Goal: Information Seeking & Learning: Learn about a topic

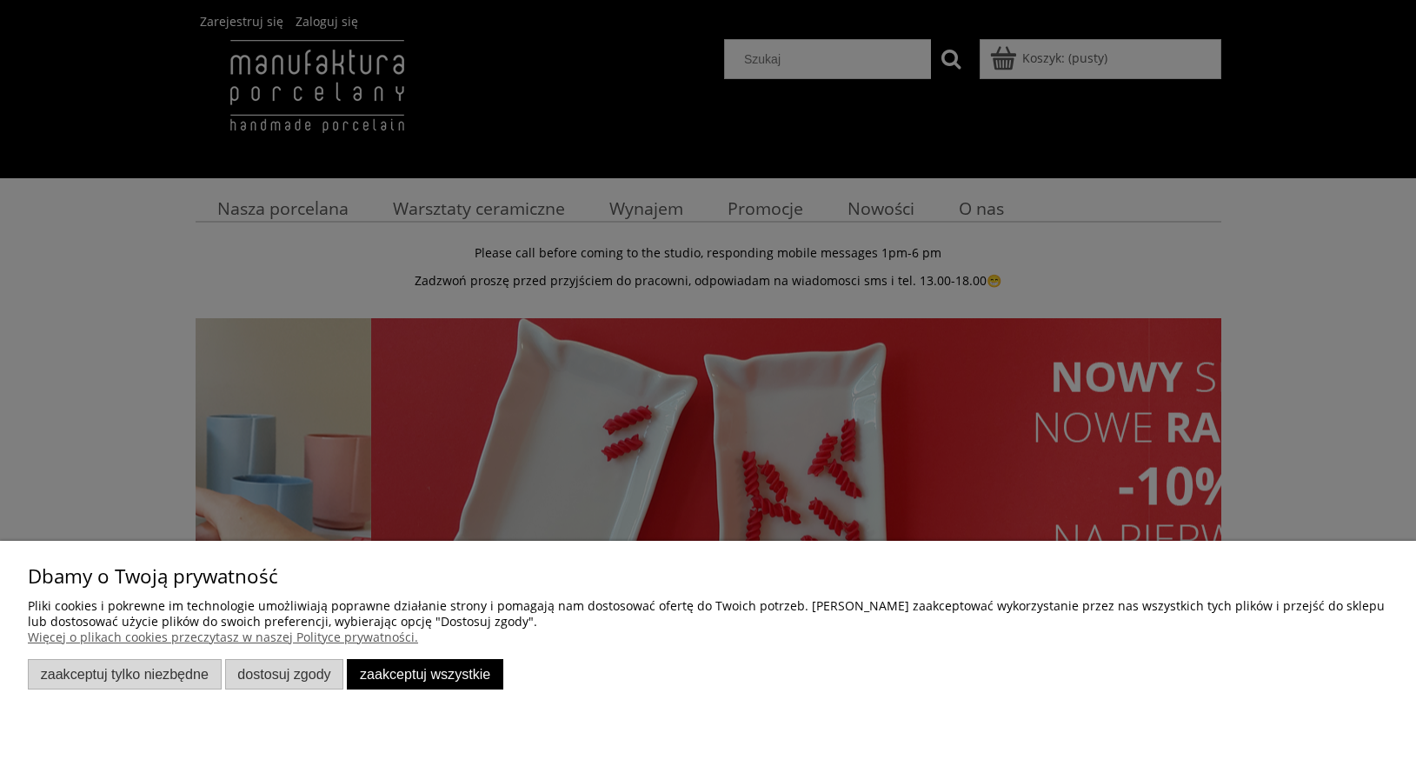
click at [447, 209] on div at bounding box center [708, 386] width 1416 height 773
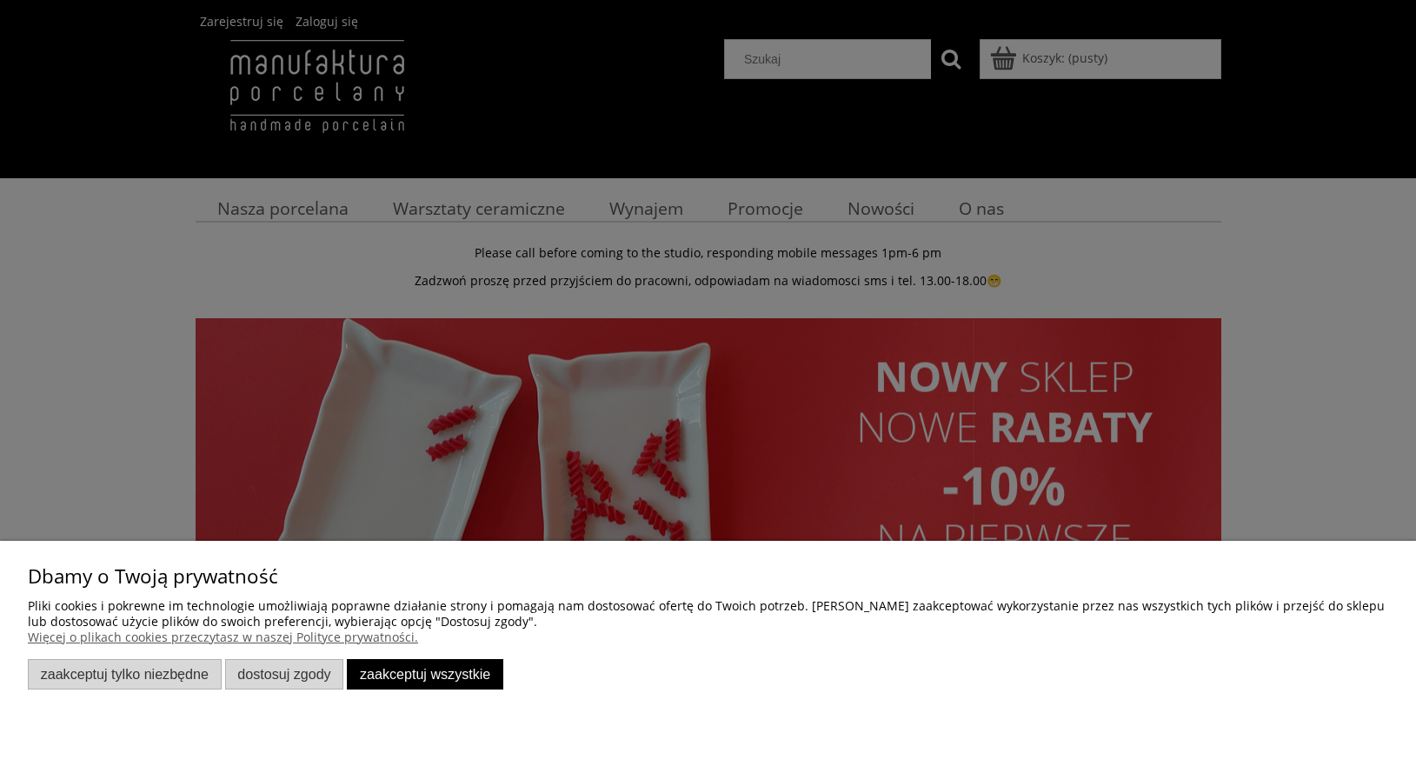
click at [304, 213] on div at bounding box center [708, 386] width 1416 height 773
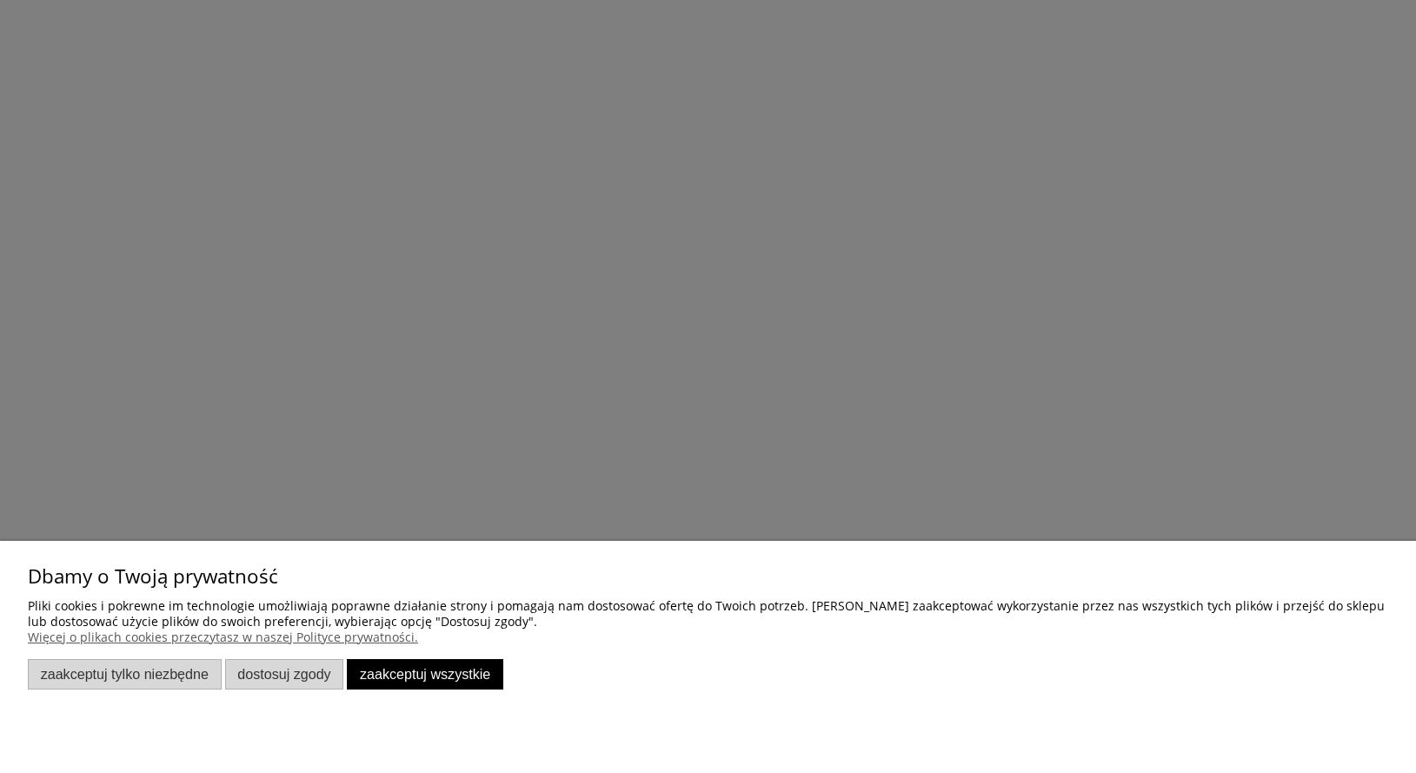
scroll to position [2452, 0]
drag, startPoint x: 942, startPoint y: 355, endPoint x: 958, endPoint y: 355, distance: 15.6
click at [952, 355] on div at bounding box center [708, 386] width 1416 height 773
click at [958, 355] on div at bounding box center [708, 386] width 1416 height 773
click at [1010, 193] on div at bounding box center [708, 386] width 1416 height 773
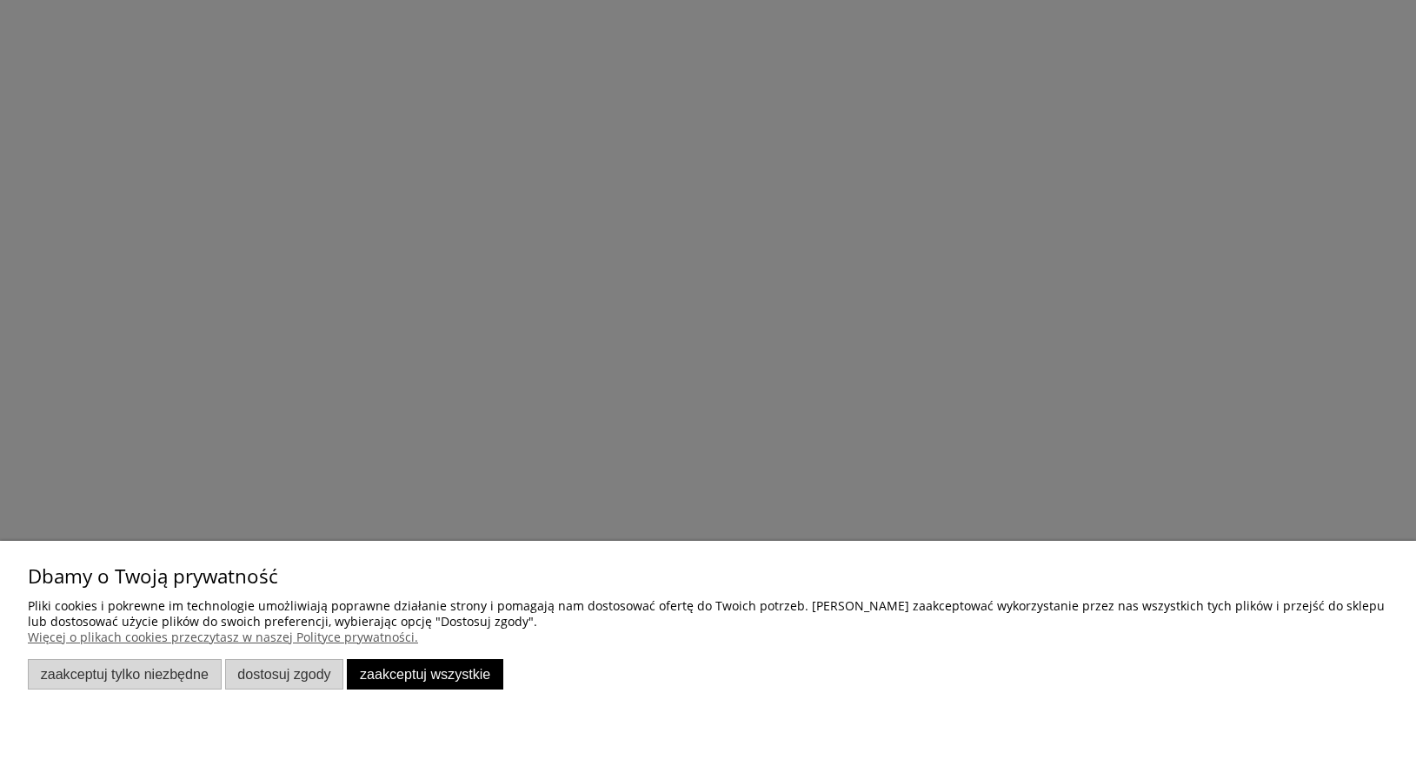
click at [1085, 187] on div at bounding box center [708, 386] width 1416 height 773
drag, startPoint x: 983, startPoint y: 415, endPoint x: 861, endPoint y: 480, distance: 138.1
click at [982, 415] on div at bounding box center [708, 386] width 1416 height 773
click at [802, 526] on div at bounding box center [708, 386] width 1416 height 773
click at [420, 670] on button "Zaakceptuj wszystkie" at bounding box center [425, 674] width 156 height 30
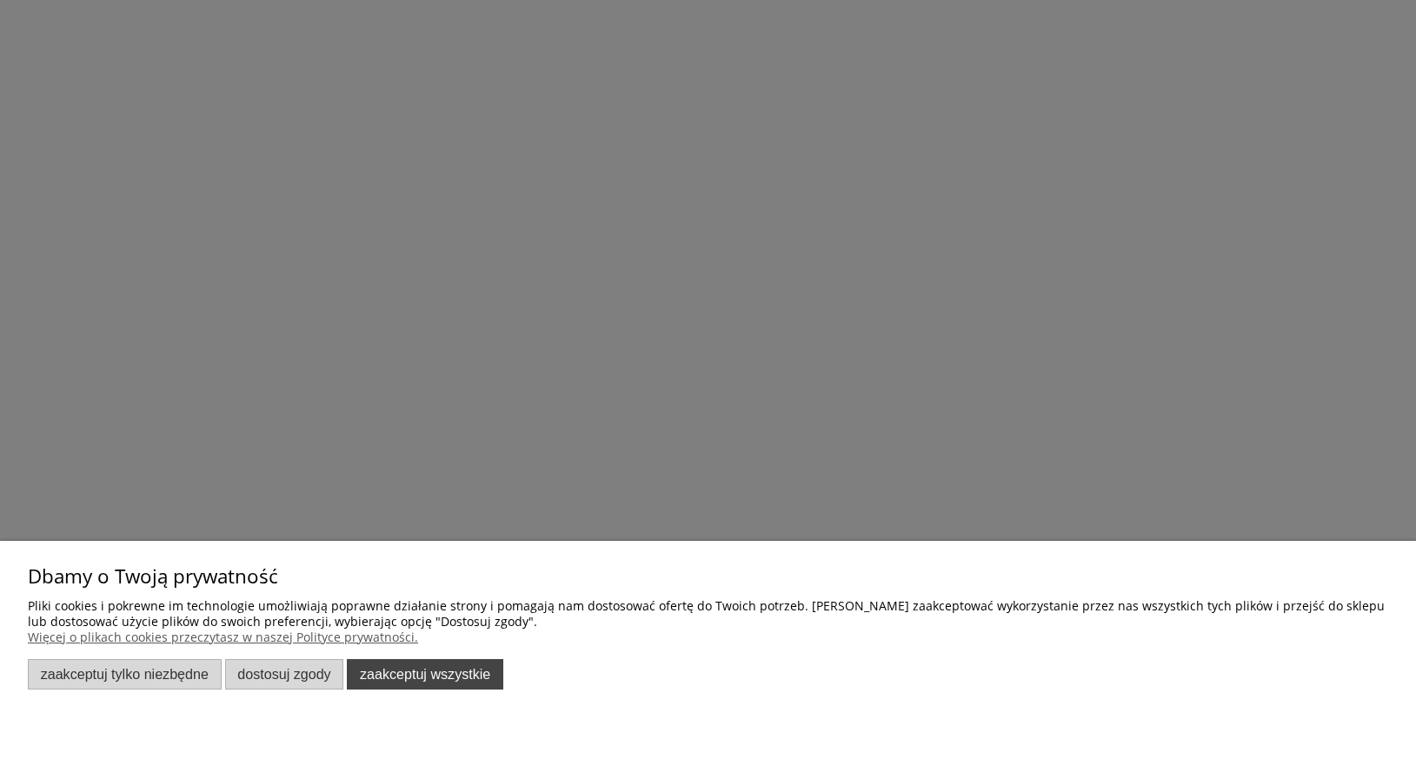
scroll to position [0, 0]
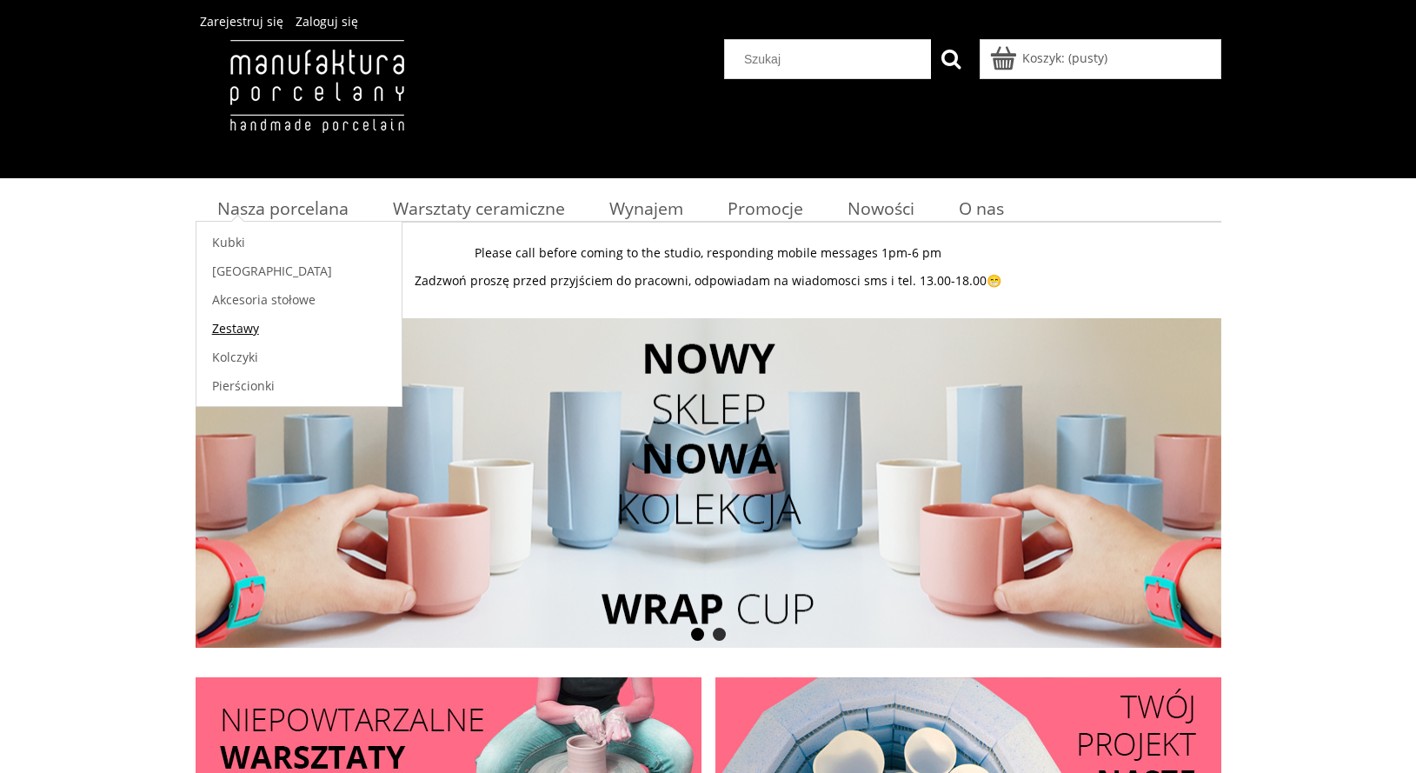
click at [236, 325] on span "Zestawy" at bounding box center [235, 328] width 47 height 17
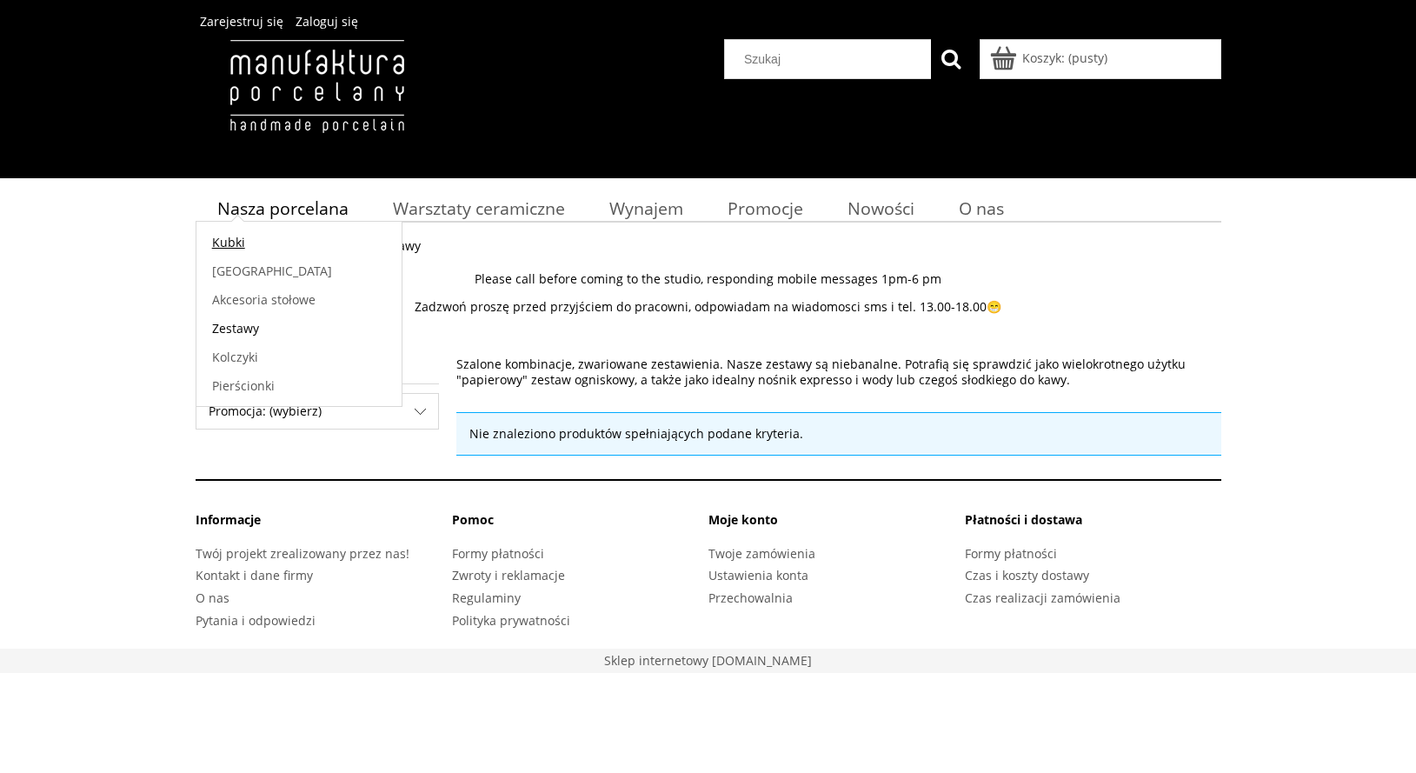
click at [227, 239] on span "Kubki" at bounding box center [228, 242] width 33 height 17
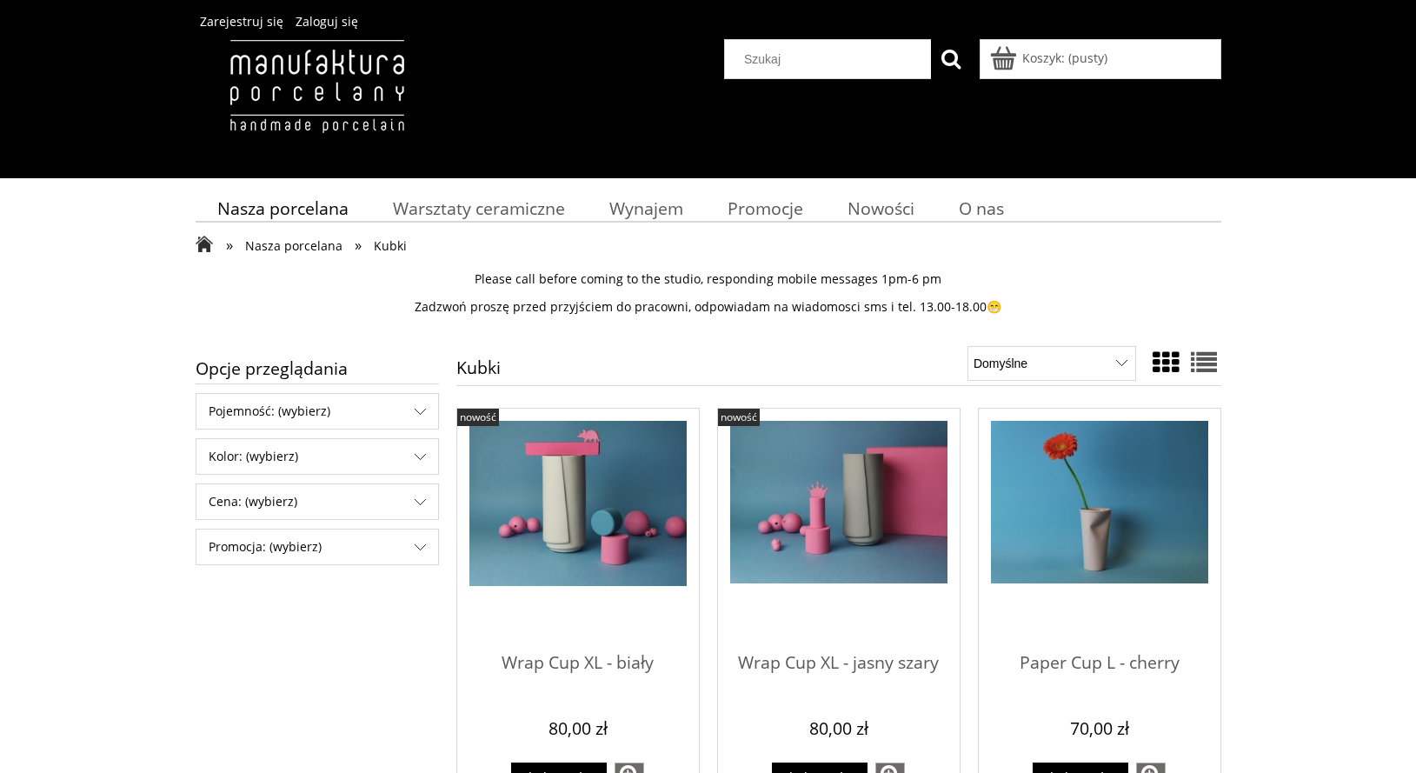
click at [291, 242] on span "Nasza porcelana" at bounding box center [293, 245] width 97 height 17
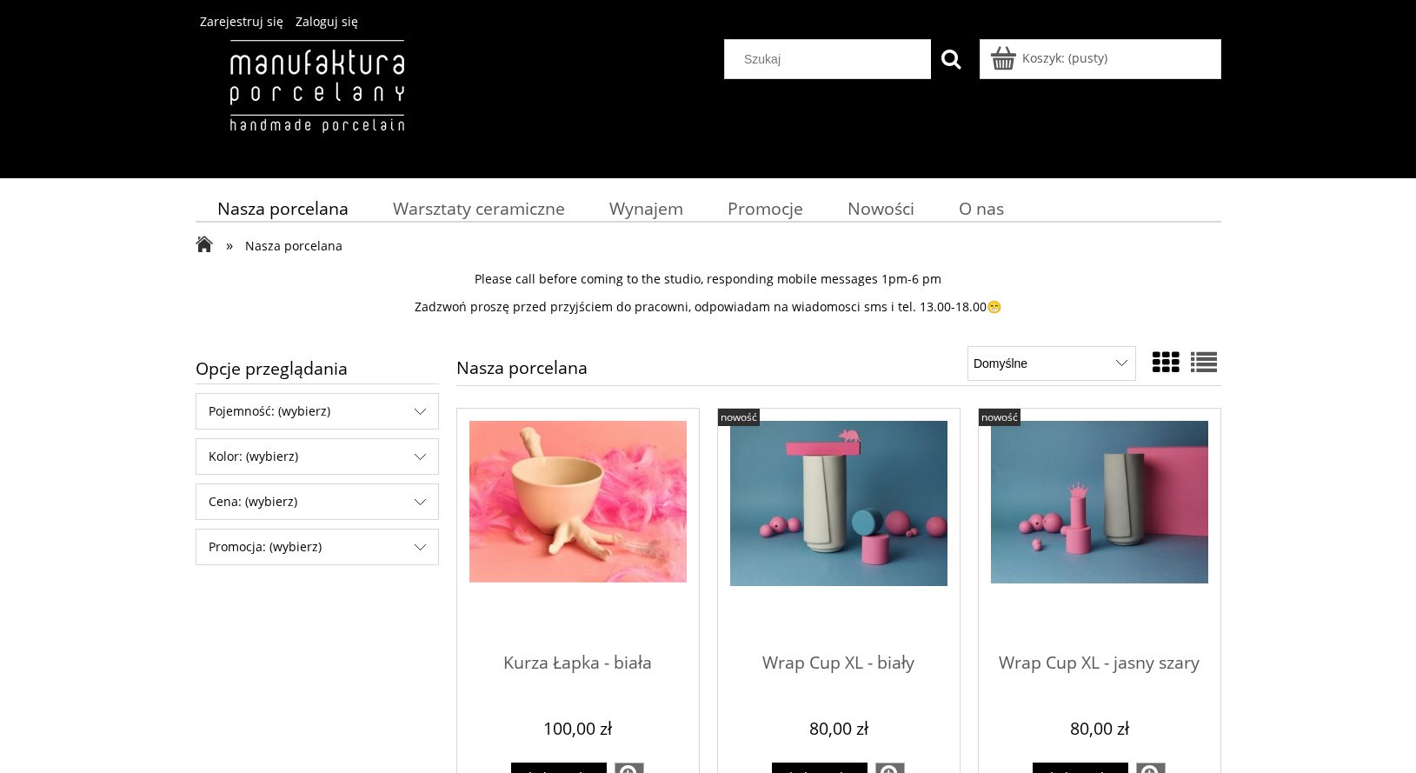
click at [283, 247] on span "Nasza porcelana" at bounding box center [293, 245] width 97 height 17
click at [581, 661] on span "Kurza Łapka - biała" at bounding box center [577, 664] width 217 height 52
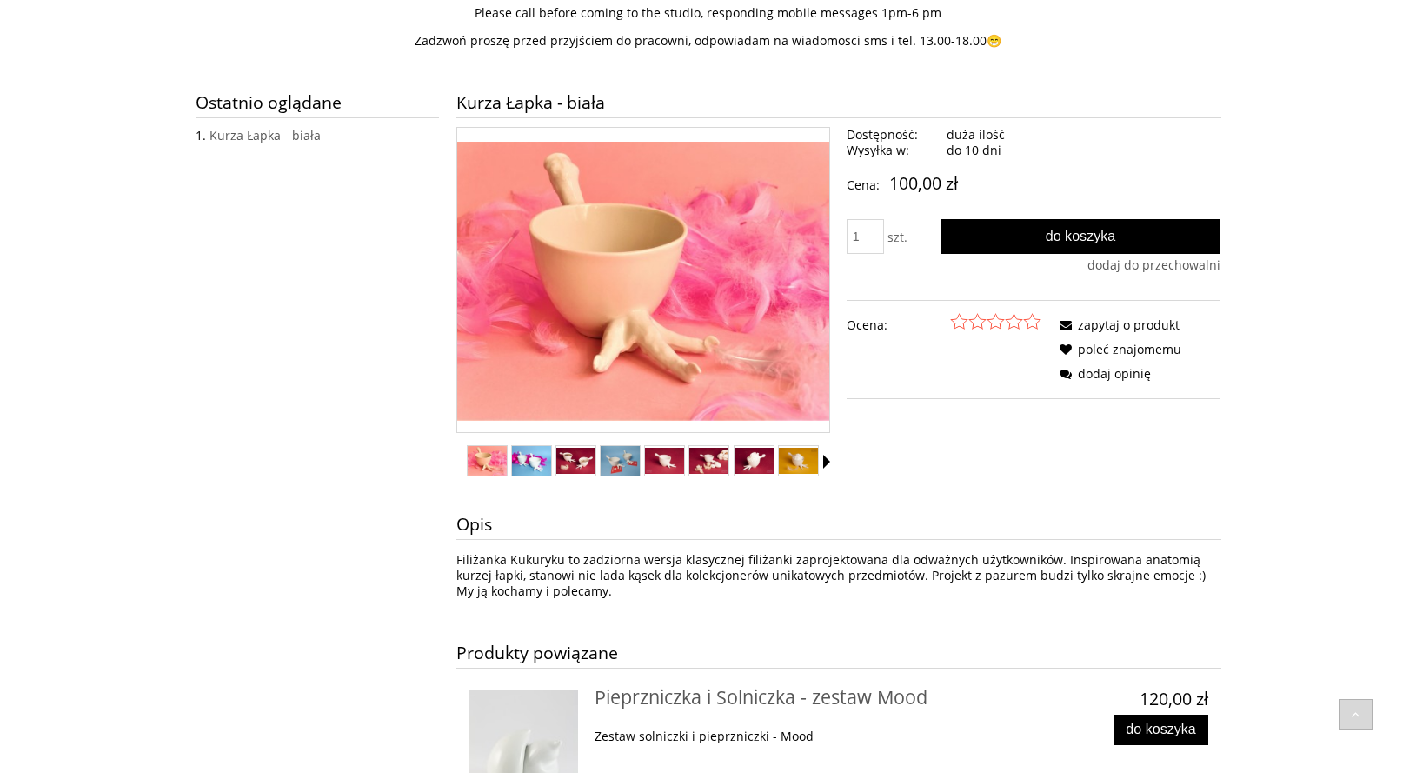
scroll to position [443, 0]
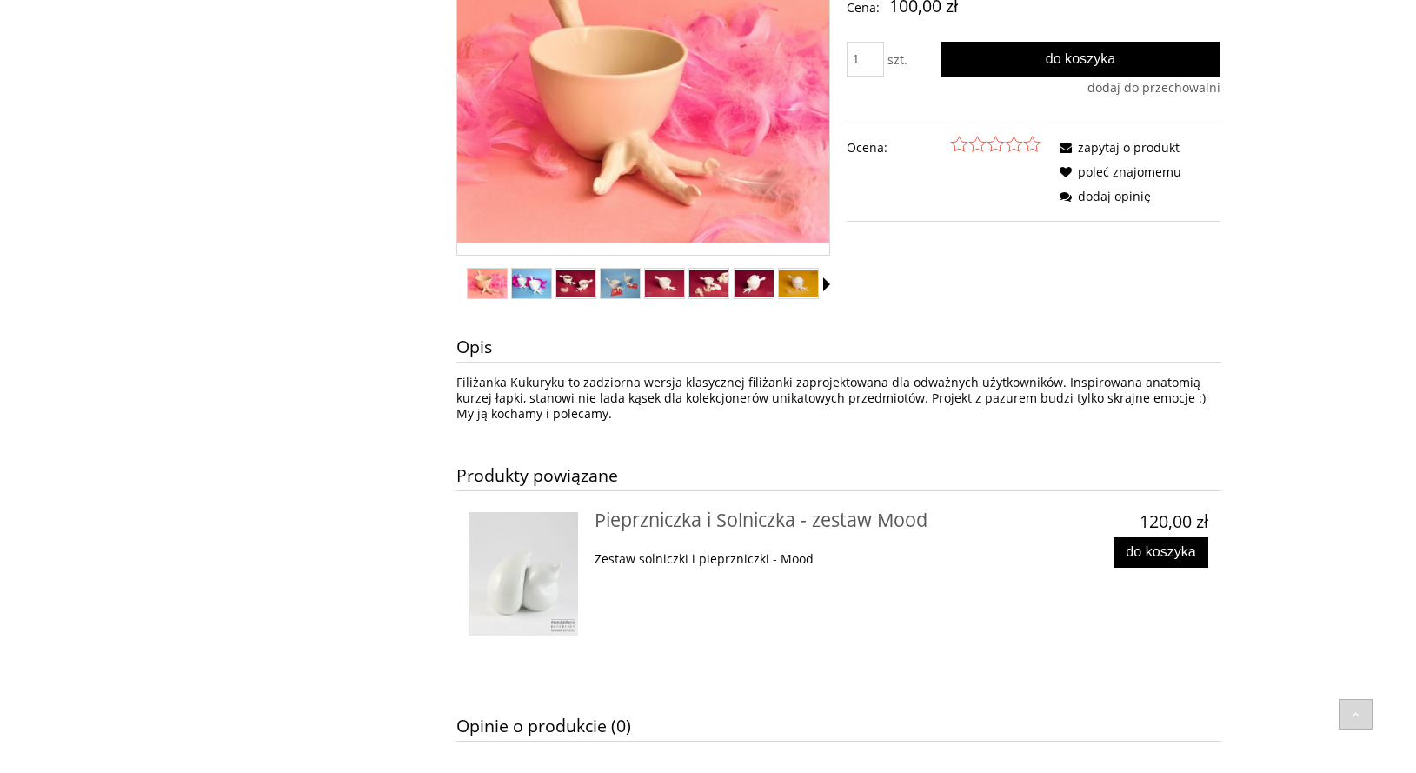
click at [529, 569] on img at bounding box center [524, 573] width 110 height 123
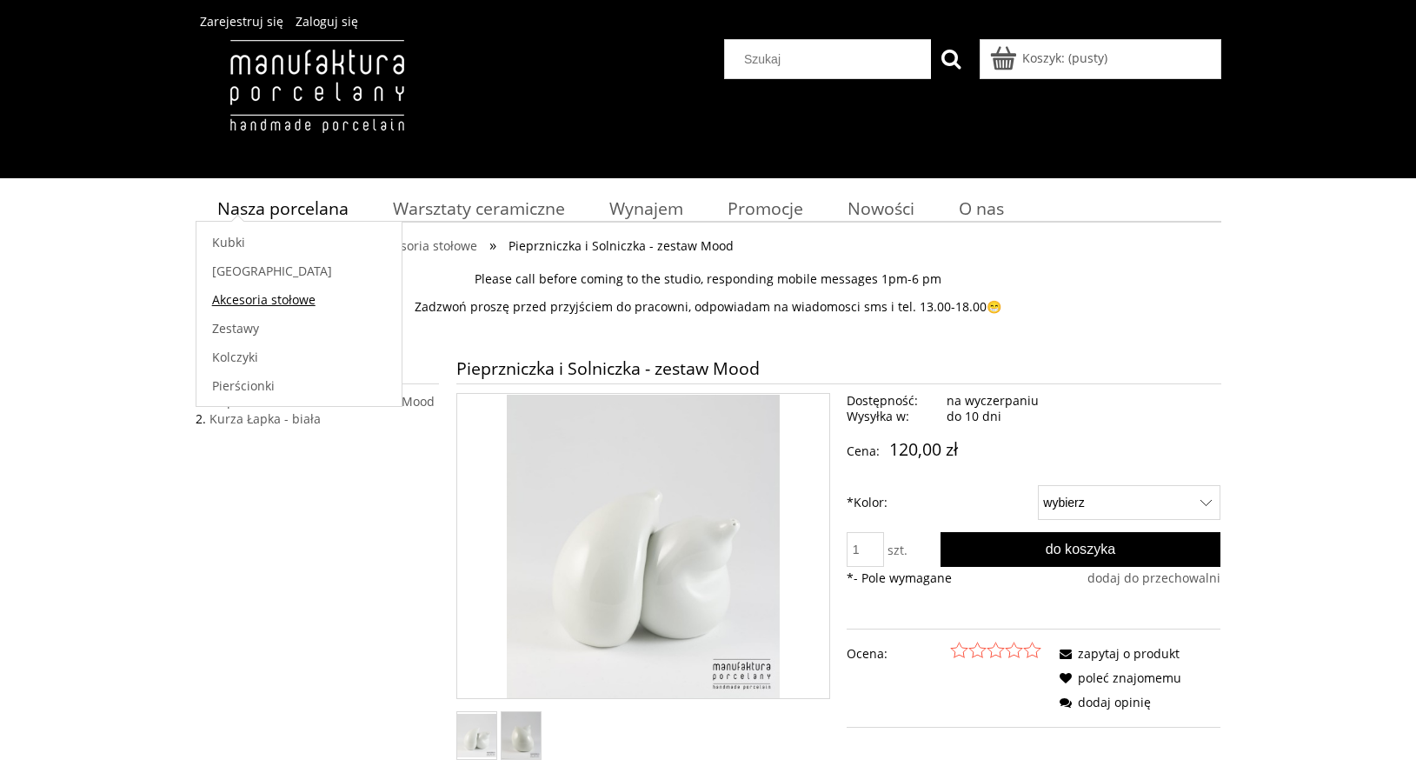
click at [249, 296] on span "Akcesoria stołowe" at bounding box center [263, 299] width 103 height 17
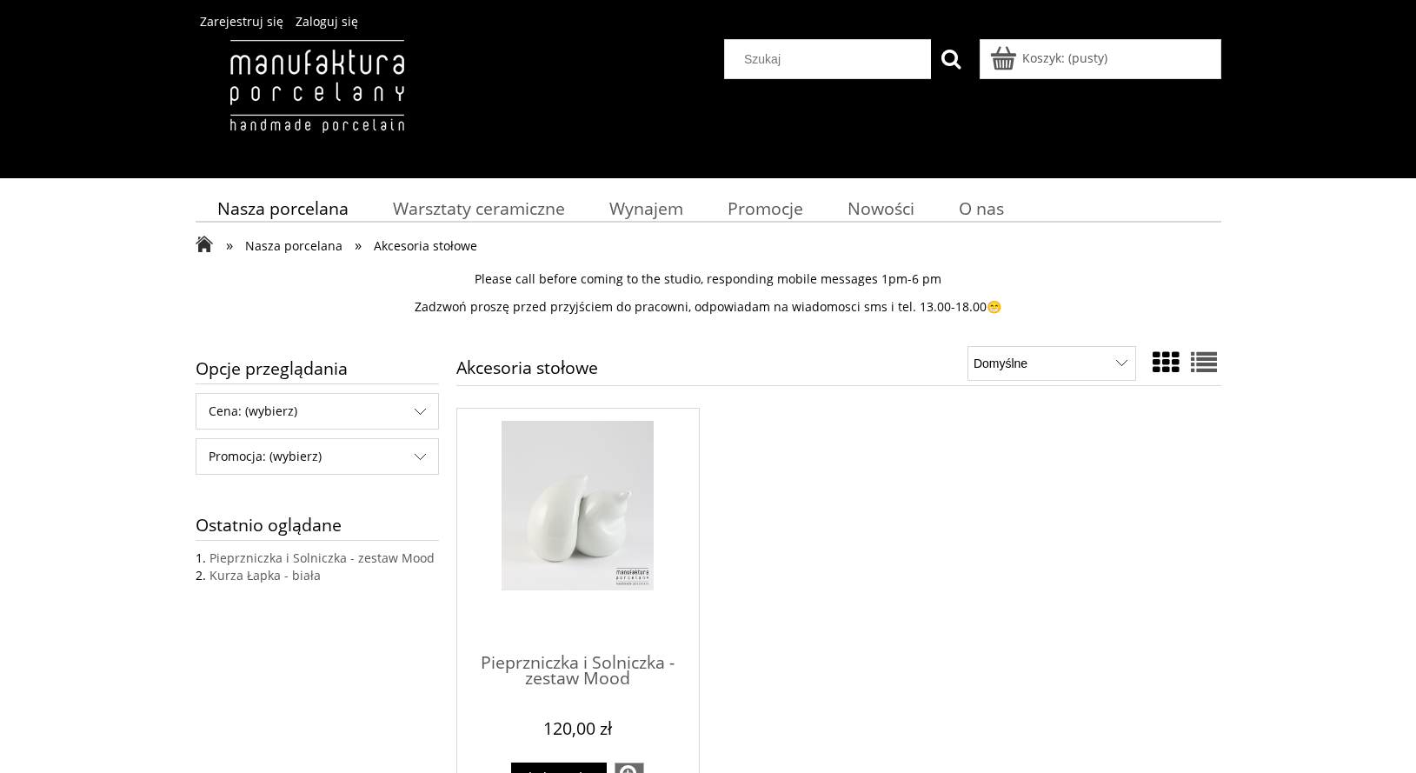
click at [273, 246] on span "Nasza porcelana" at bounding box center [293, 245] width 97 height 17
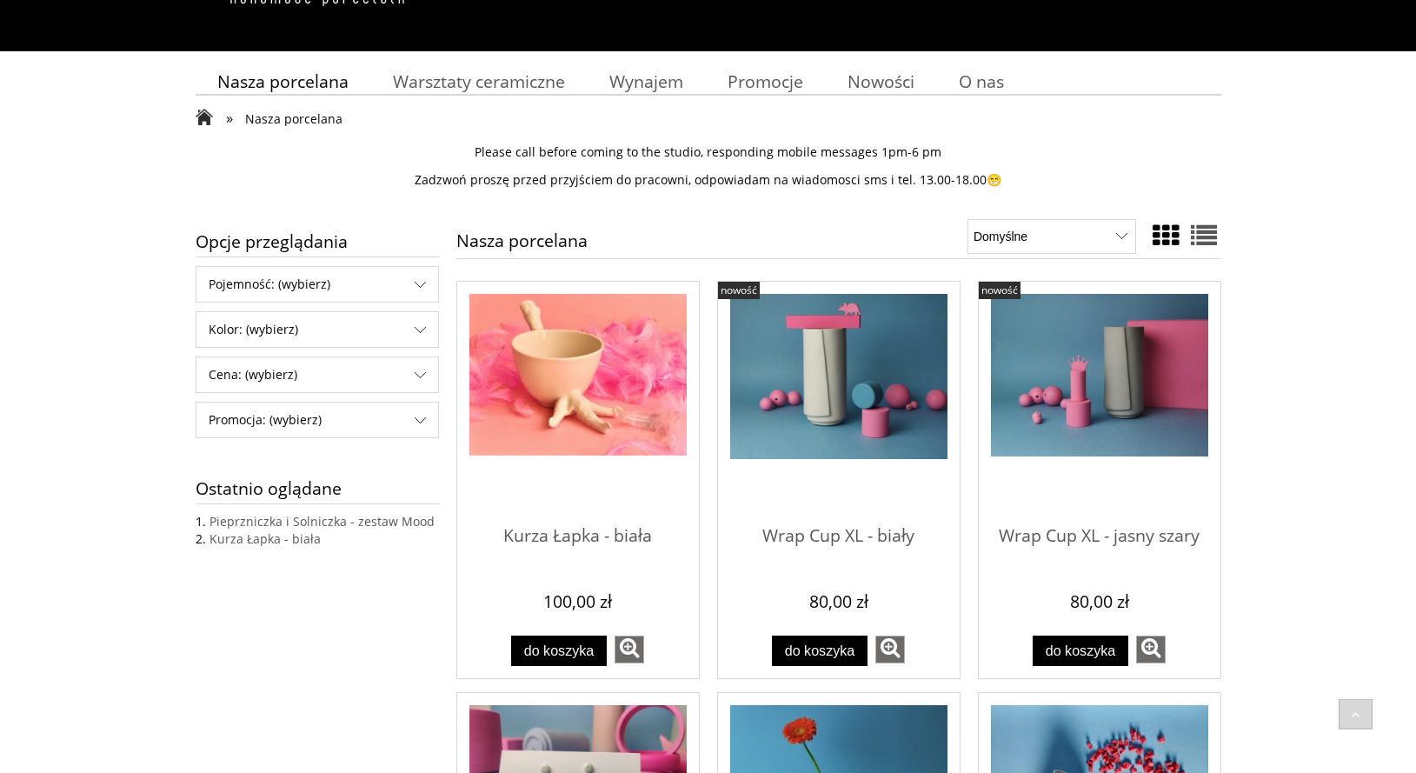
scroll to position [89, 0]
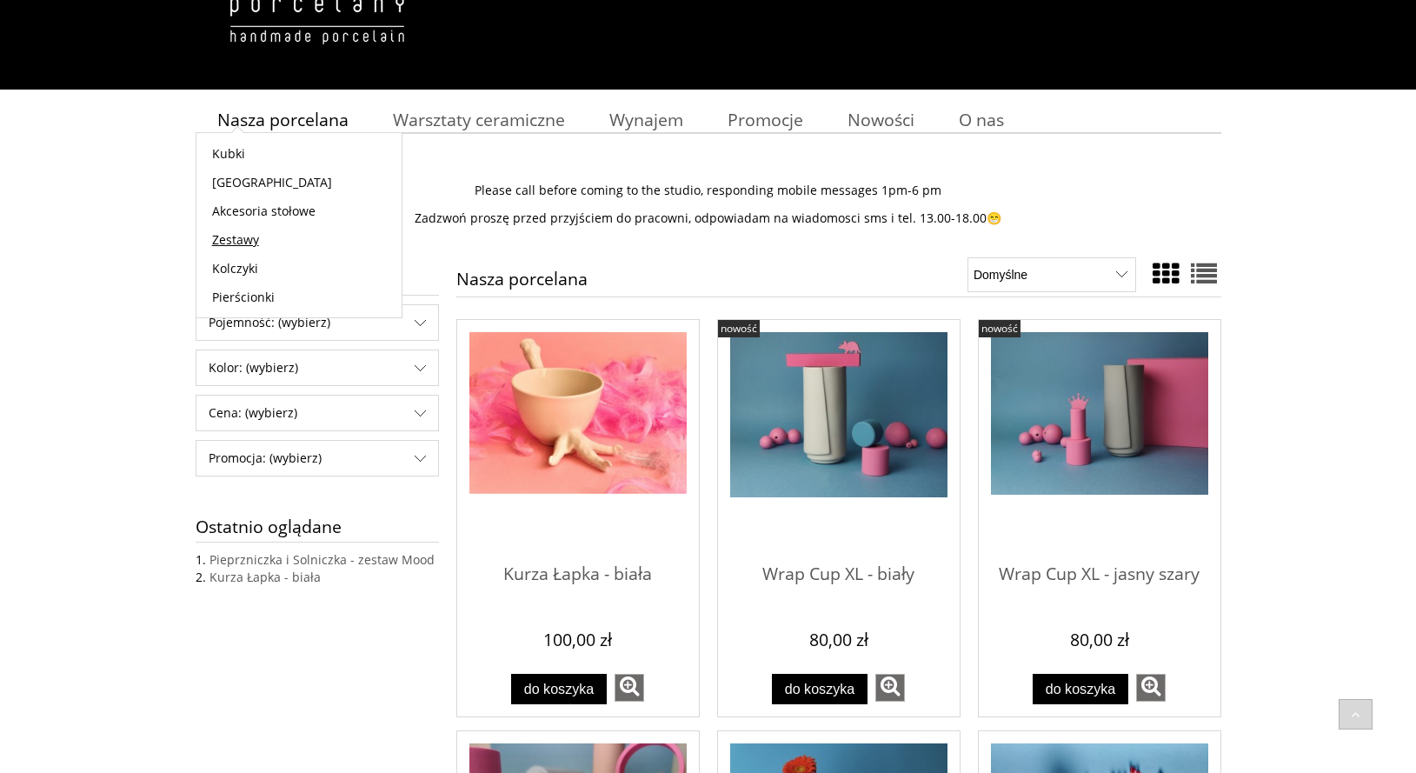
click at [236, 233] on span "Zestawy" at bounding box center [235, 239] width 47 height 17
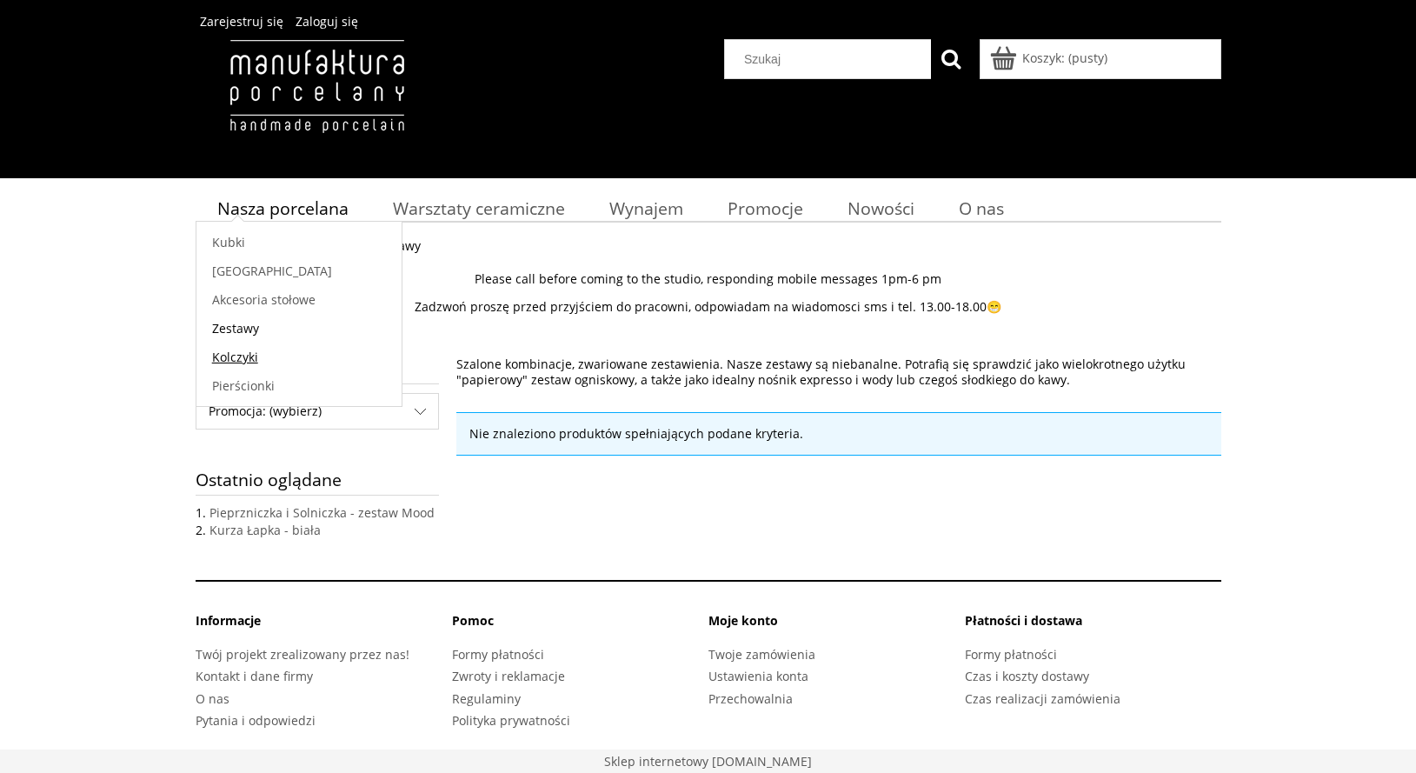
click at [239, 357] on span "Kolczyki" at bounding box center [235, 357] width 46 height 17
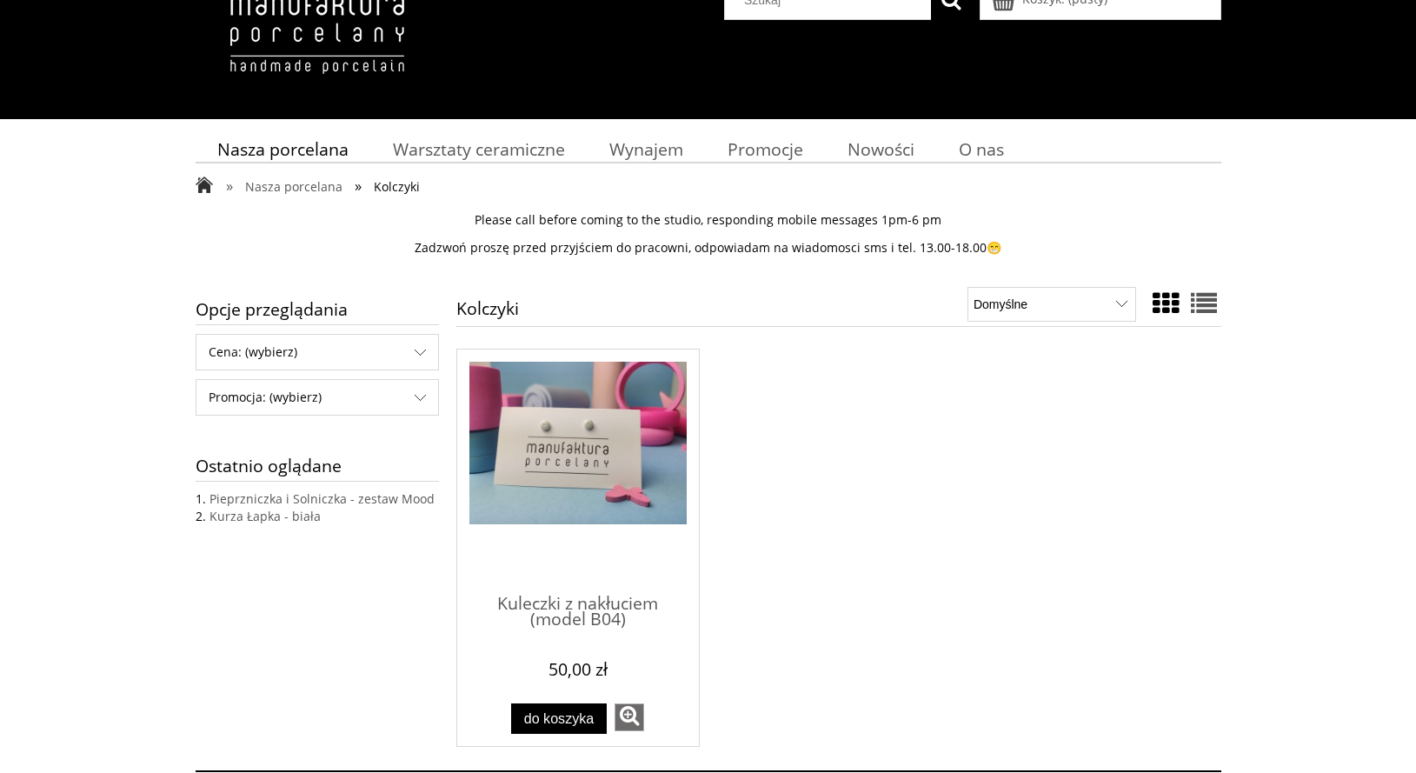
scroll to position [89, 0]
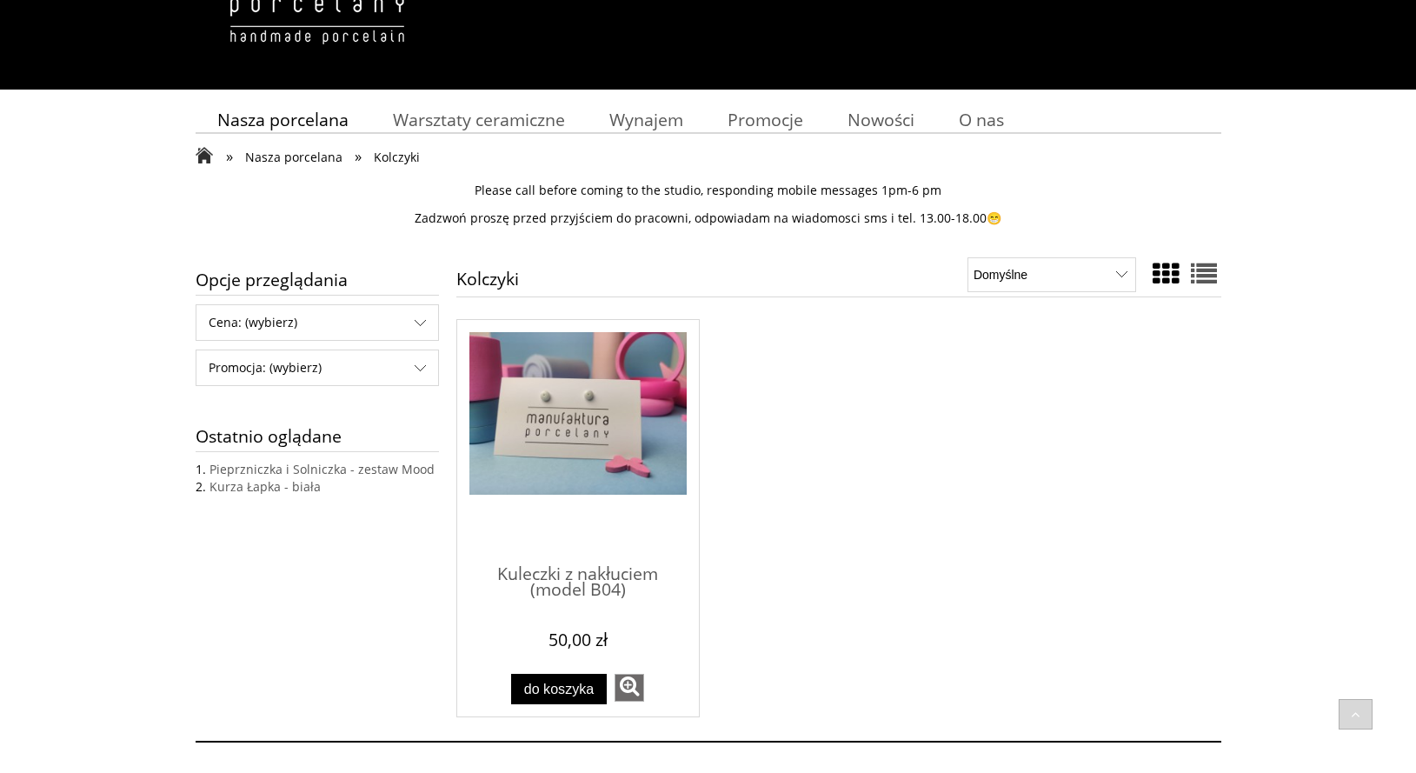
click at [276, 153] on span "Nasza porcelana" at bounding box center [293, 157] width 97 height 17
click at [302, 151] on span "Nasza porcelana" at bounding box center [293, 157] width 97 height 17
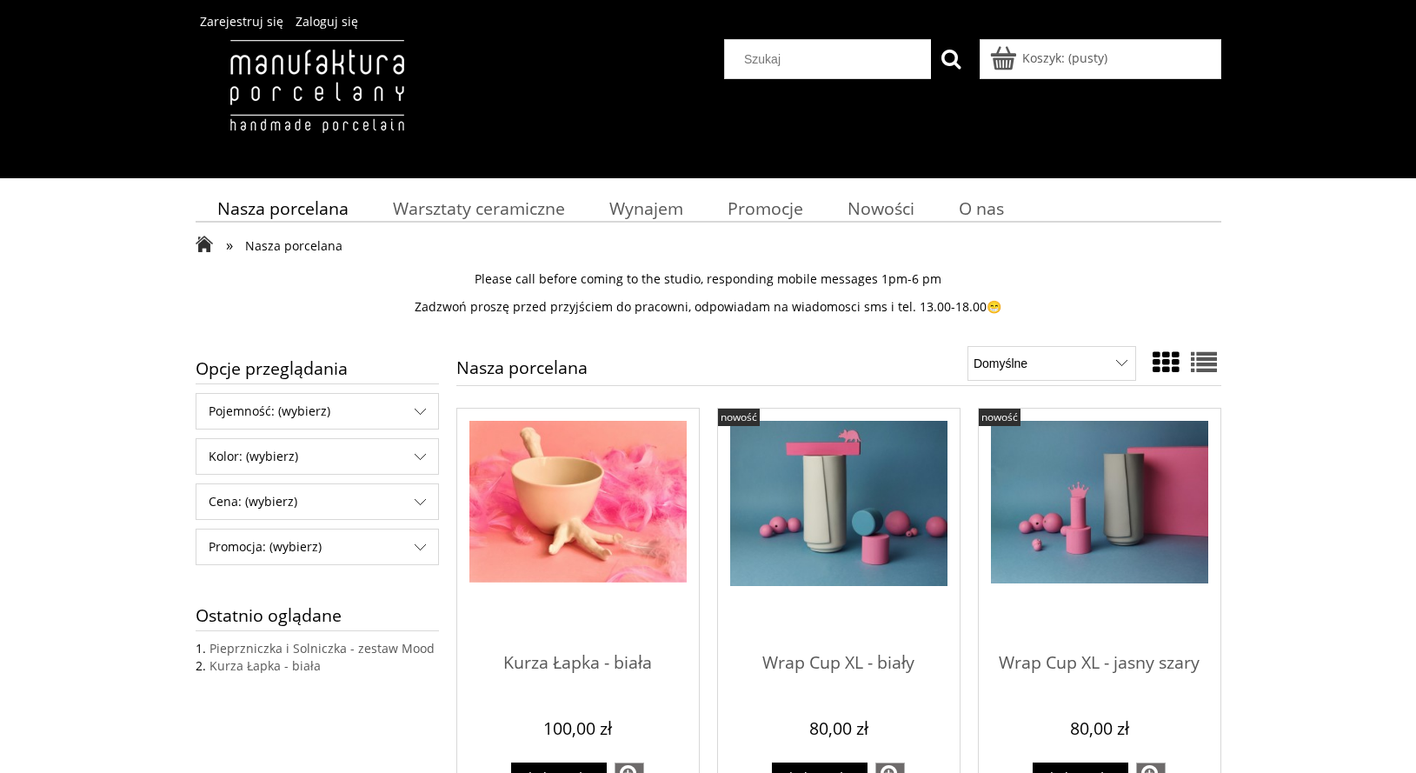
click at [251, 248] on span "Nasza porcelana" at bounding box center [293, 245] width 97 height 17
click at [250, 385] on span "Pierścionki" at bounding box center [243, 385] width 63 height 17
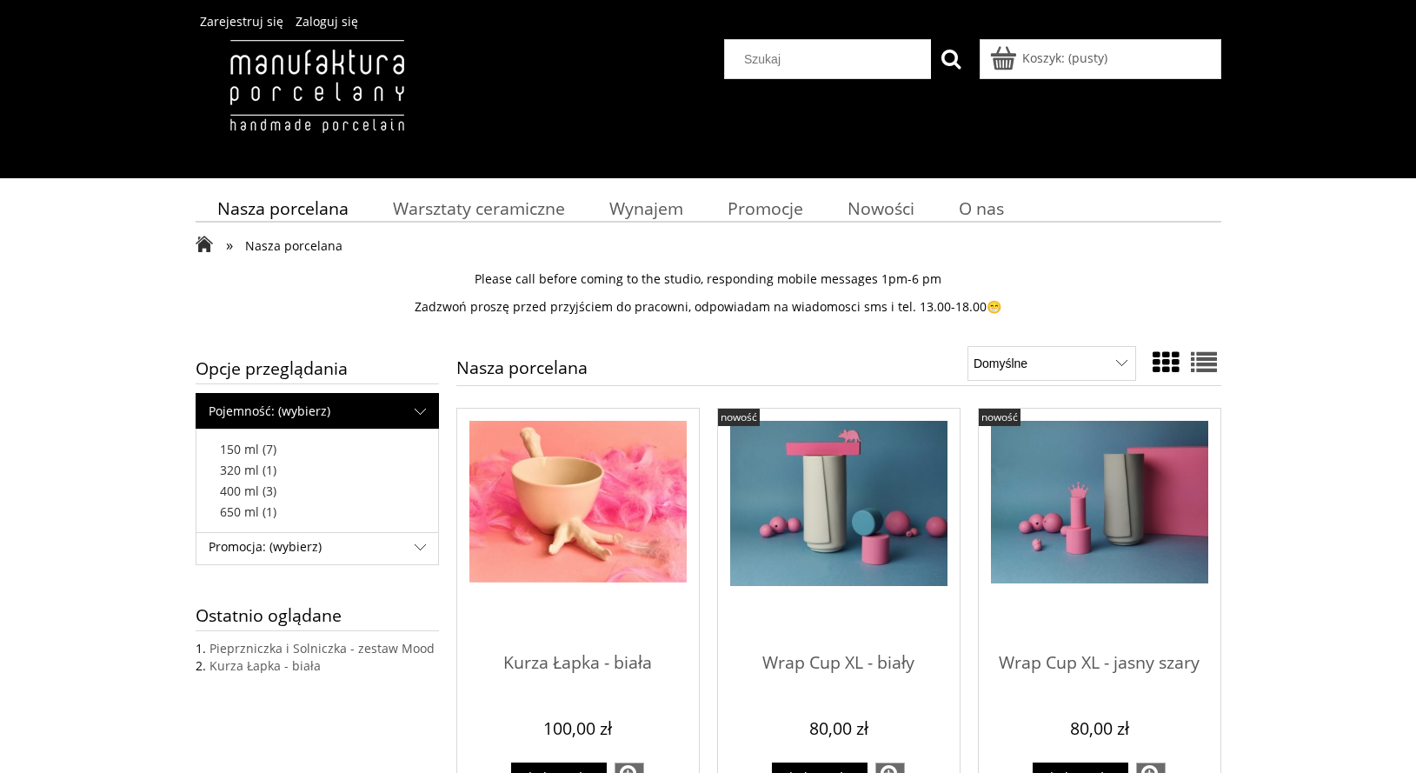
click at [254, 406] on span "Pojemność: (wybierz)" at bounding box center [317, 411] width 242 height 35
click at [242, 510] on span "650 ml" at bounding box center [239, 511] width 39 height 17
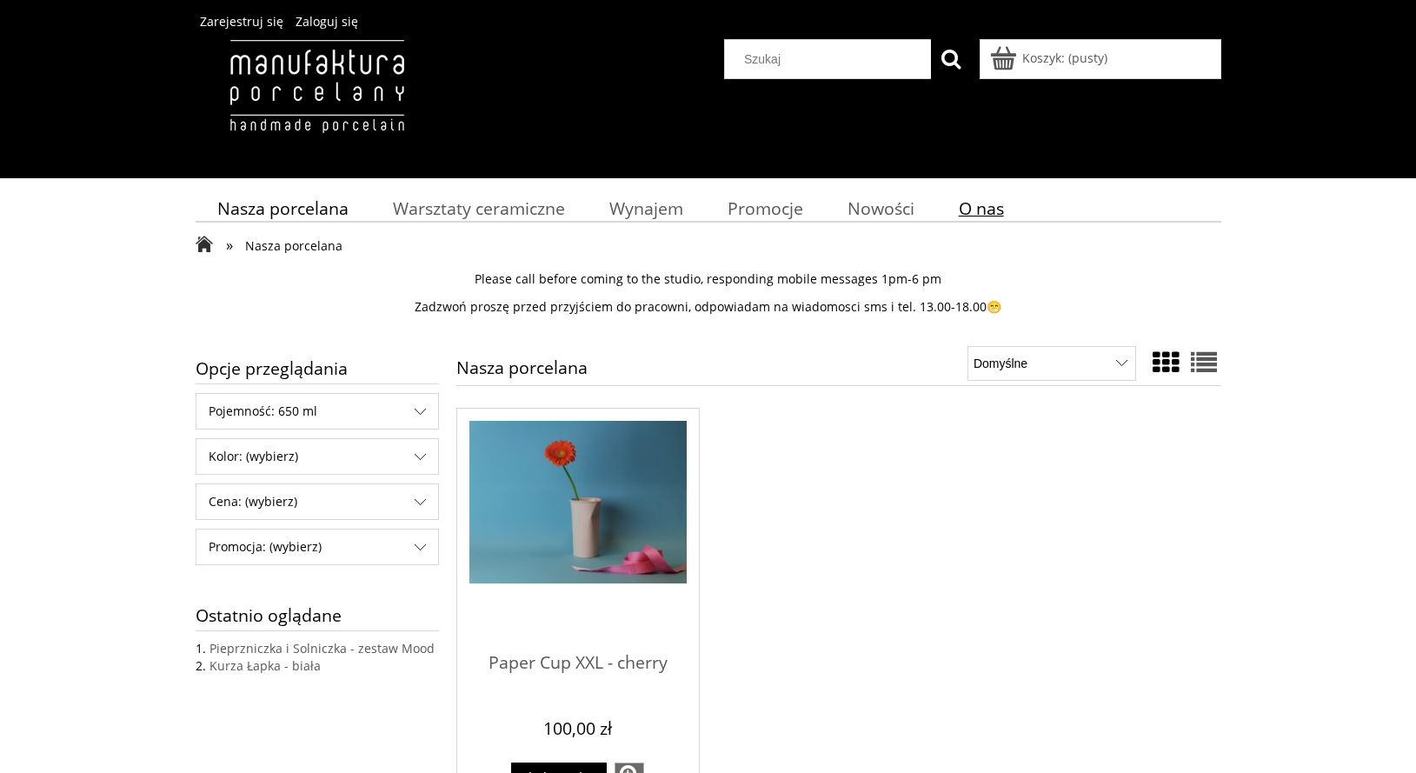
click at [981, 201] on span "O nas" at bounding box center [981, 207] width 45 height 23
